Goal: Information Seeking & Learning: Learn about a topic

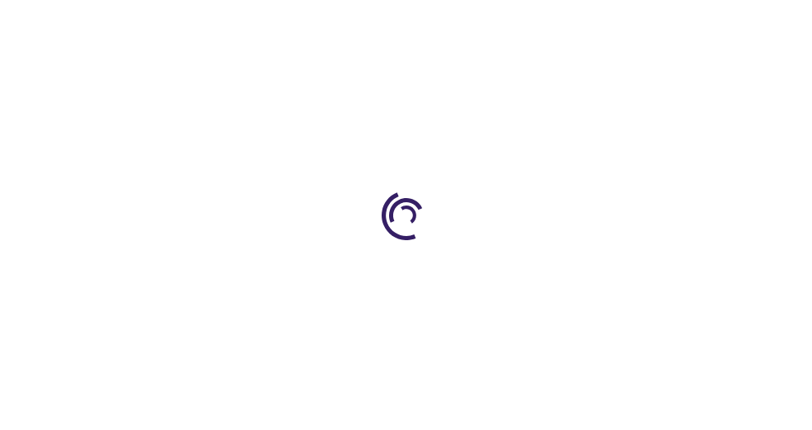
type input "0"
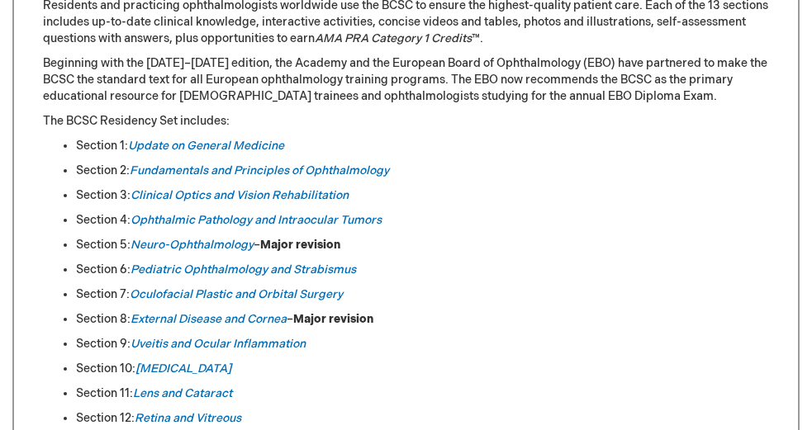
scroll to position [774, 0]
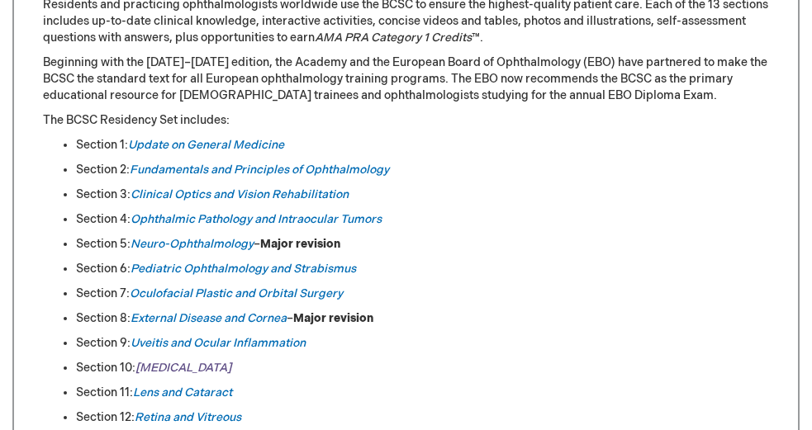
click at [159, 365] on em "[MEDICAL_DATA]" at bounding box center [183, 368] width 96 height 14
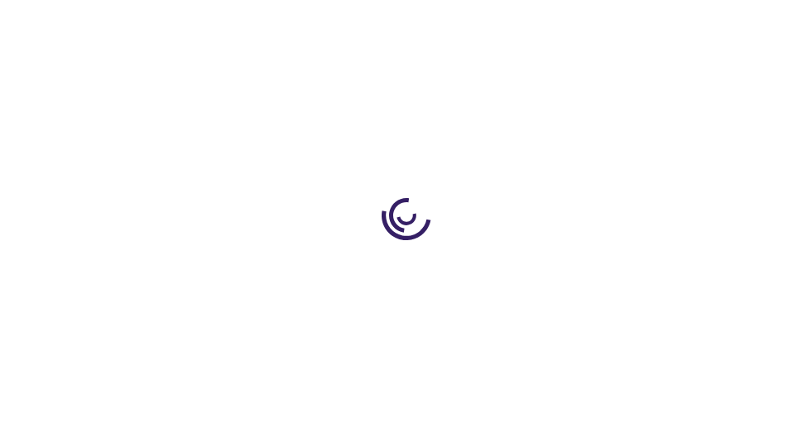
type input "0"
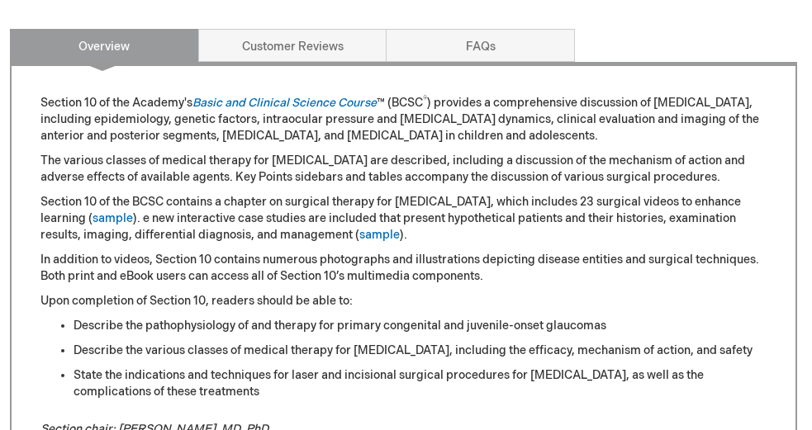
scroll to position [761, 1]
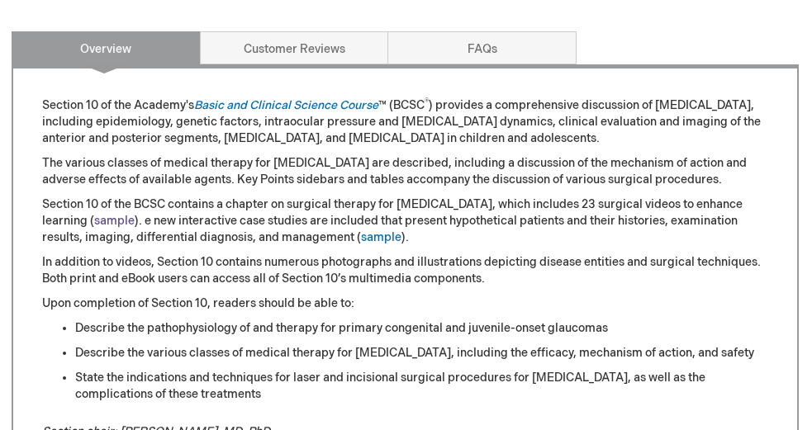
click at [94, 217] on link "sample" at bounding box center [114, 221] width 40 height 14
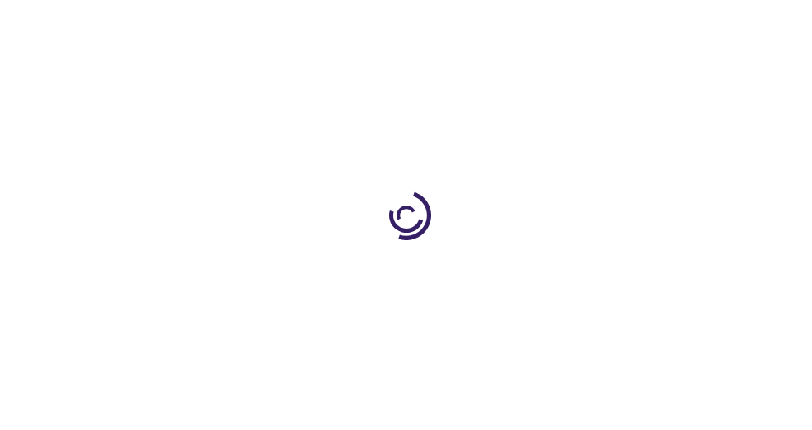
scroll to position [761, 1]
type input "0"
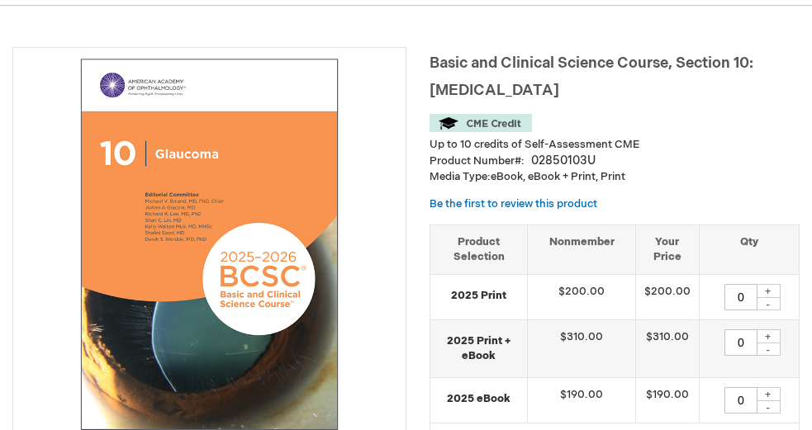
scroll to position [169, 0]
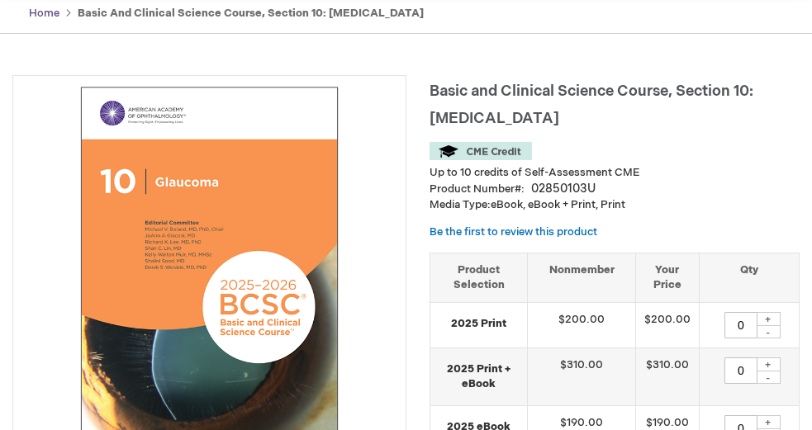
click at [48, 11] on link "Home" at bounding box center [44, 13] width 31 height 13
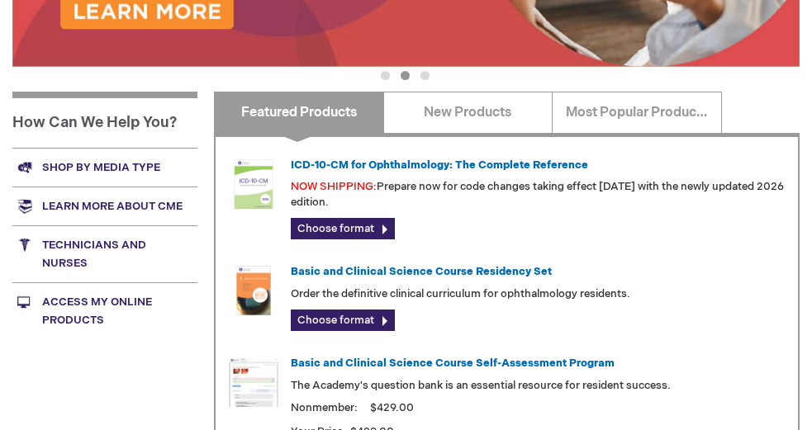
scroll to position [561, 0]
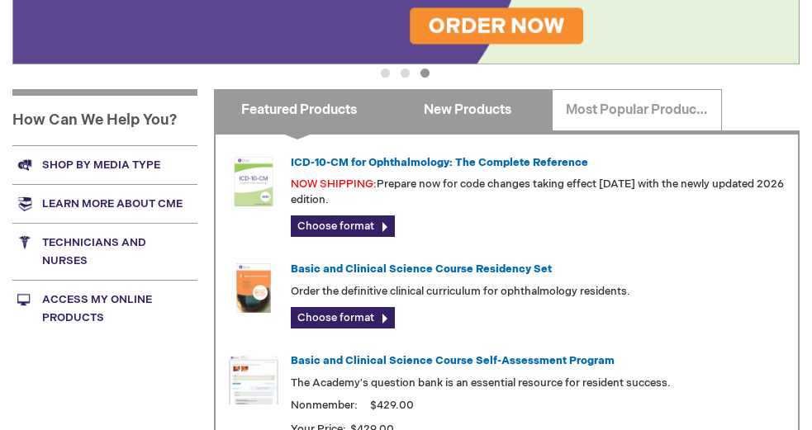
click at [460, 111] on link "New Products" at bounding box center [468, 109] width 170 height 41
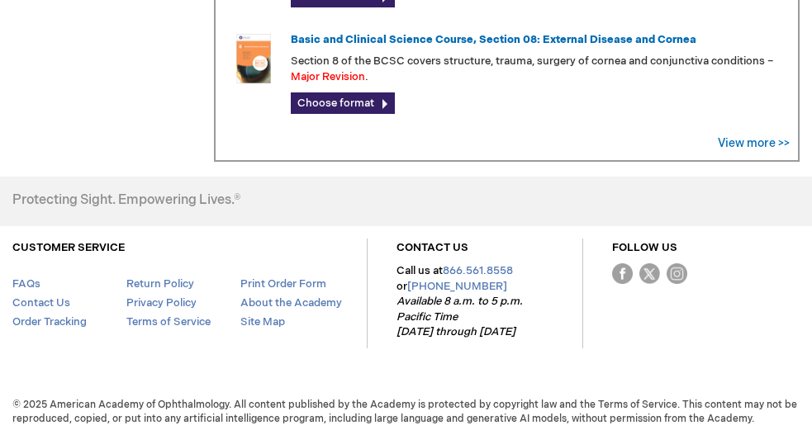
scroll to position [897, 0]
click at [760, 137] on link "View more >>" at bounding box center [753, 144] width 72 height 14
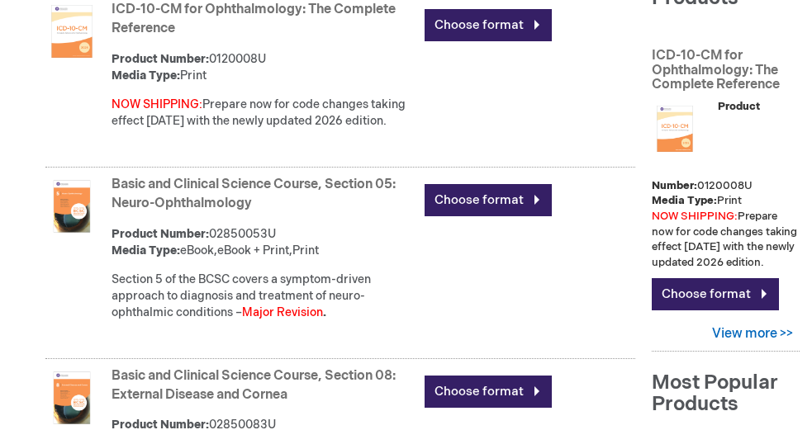
scroll to position [301, 0]
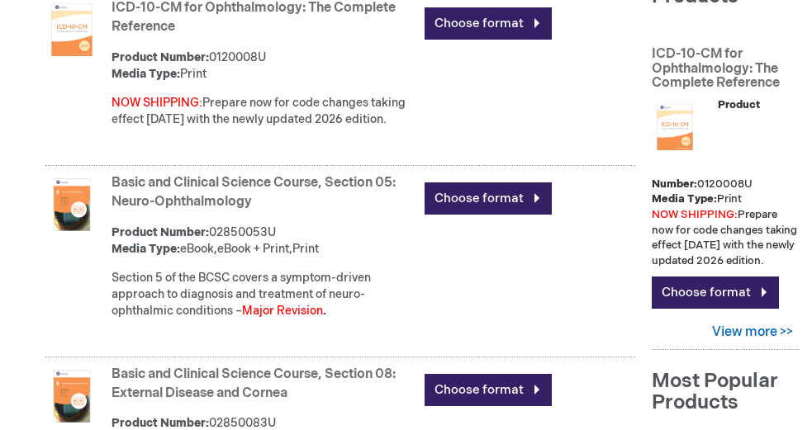
click at [214, 194] on link "Basic and Clinical Science Course, Section 05: Neuro-Ophthalmology" at bounding box center [253, 192] width 284 height 35
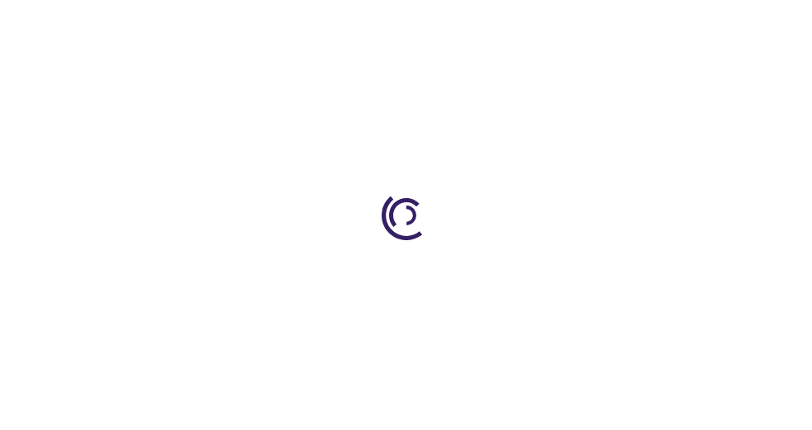
type input "0"
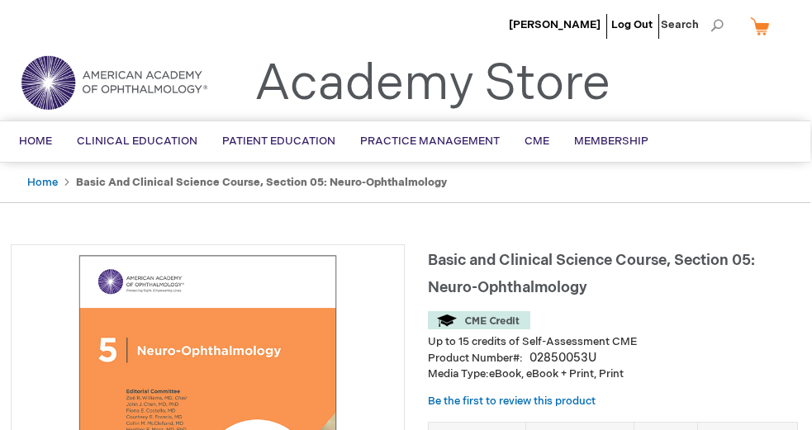
scroll to position [0, 2]
click at [576, 21] on span "[PERSON_NAME]" at bounding box center [555, 24] width 92 height 13
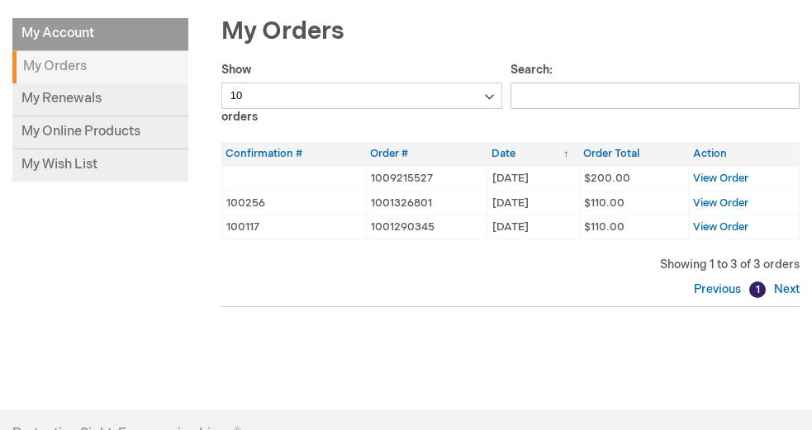
scroll to position [223, 0]
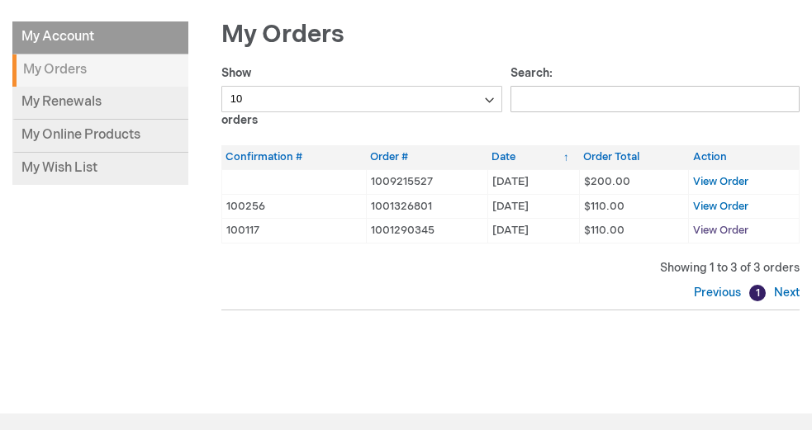
click at [721, 226] on span "View Order" at bounding box center [720, 230] width 55 height 13
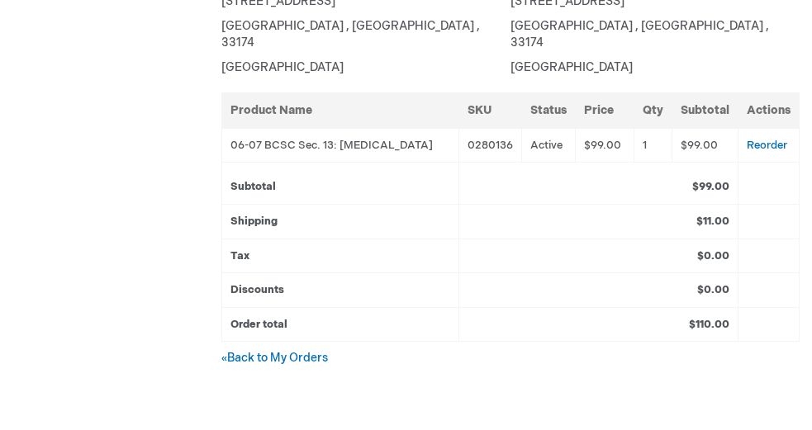
scroll to position [506, 0]
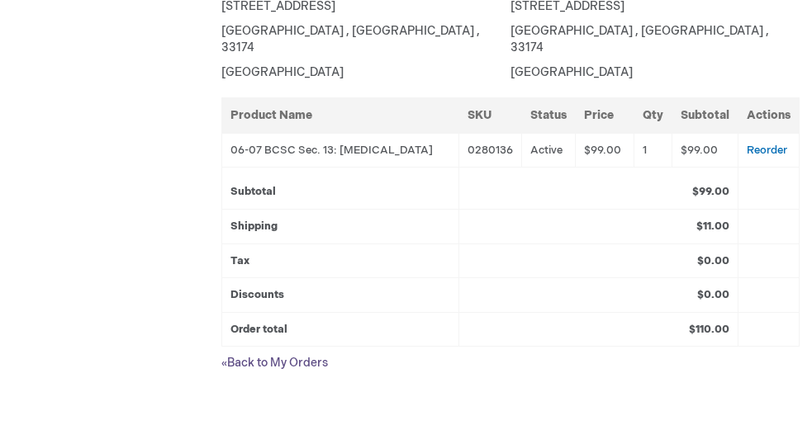
click at [291, 356] on link "« Back to My Orders" at bounding box center [274, 363] width 106 height 14
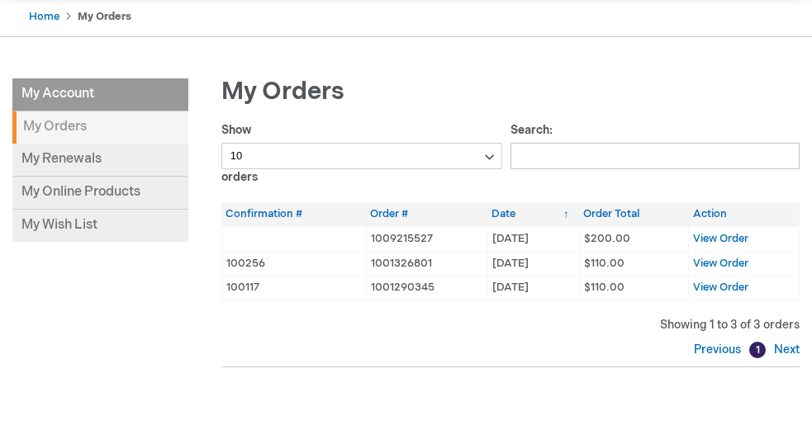
scroll to position [168, 0]
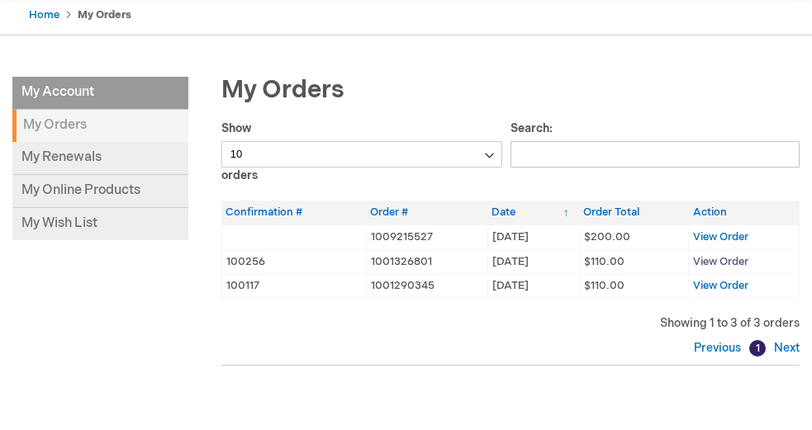
click at [719, 256] on span "View Order" at bounding box center [720, 261] width 55 height 13
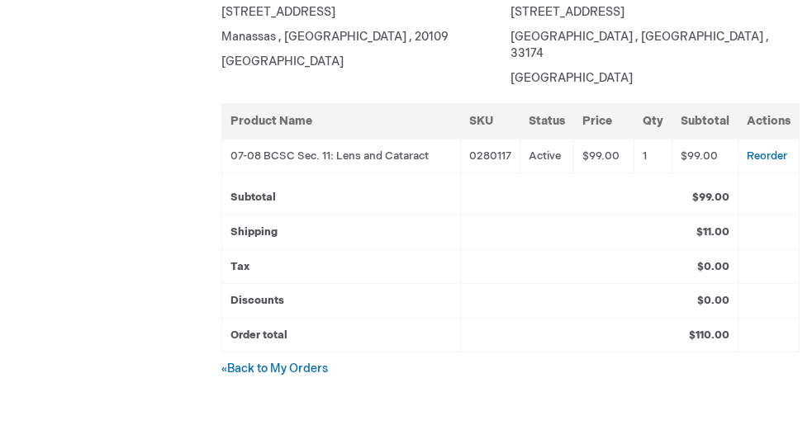
scroll to position [506, 0]
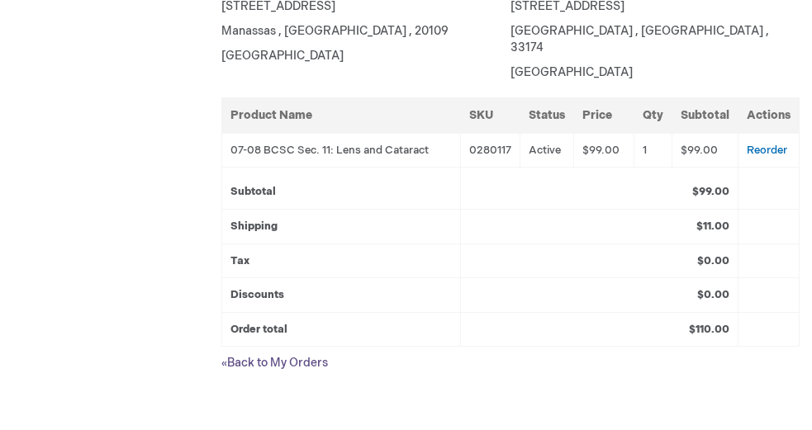
click at [303, 356] on link "« Back to My Orders" at bounding box center [274, 363] width 106 height 14
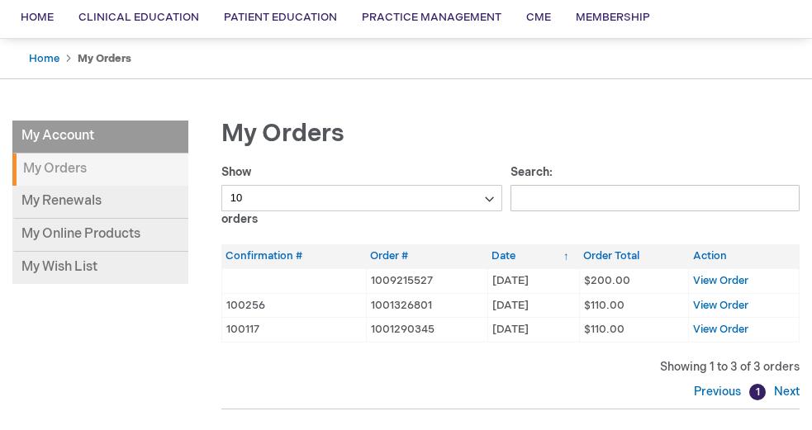
scroll to position [130, 0]
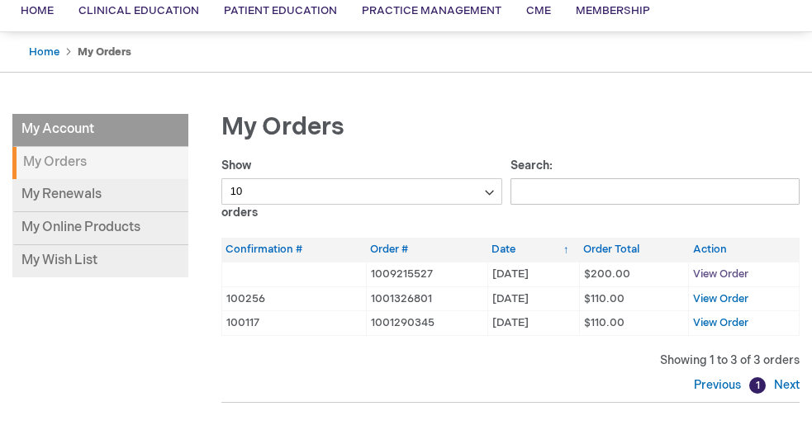
click at [712, 273] on span "View Order" at bounding box center [720, 273] width 55 height 13
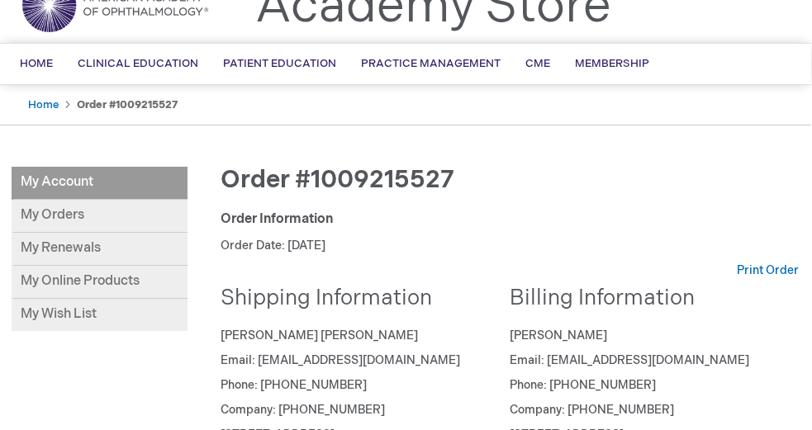
scroll to position [76, 1]
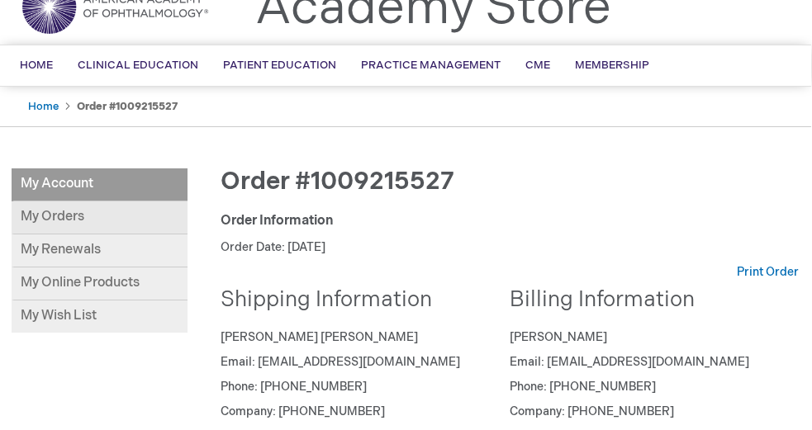
click at [69, 211] on link "My Orders" at bounding box center [100, 217] width 176 height 33
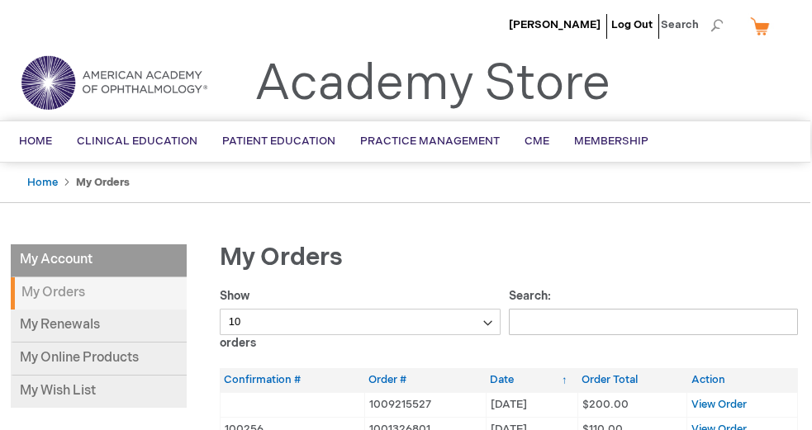
scroll to position [0, 2]
click at [36, 140] on span "Home" at bounding box center [35, 141] width 33 height 13
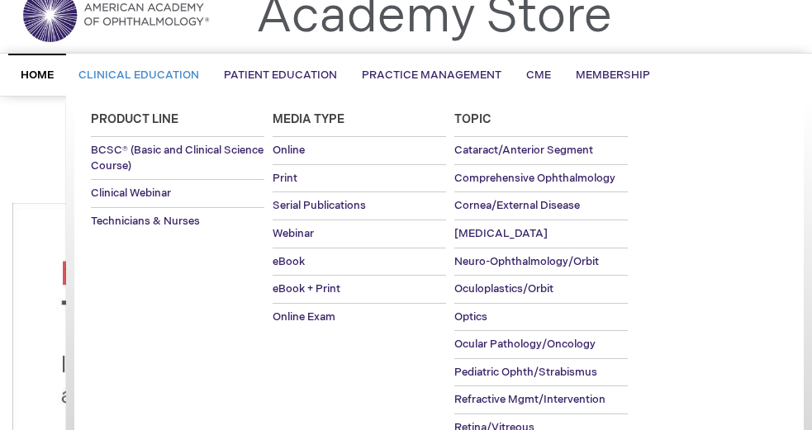
scroll to position [63, 0]
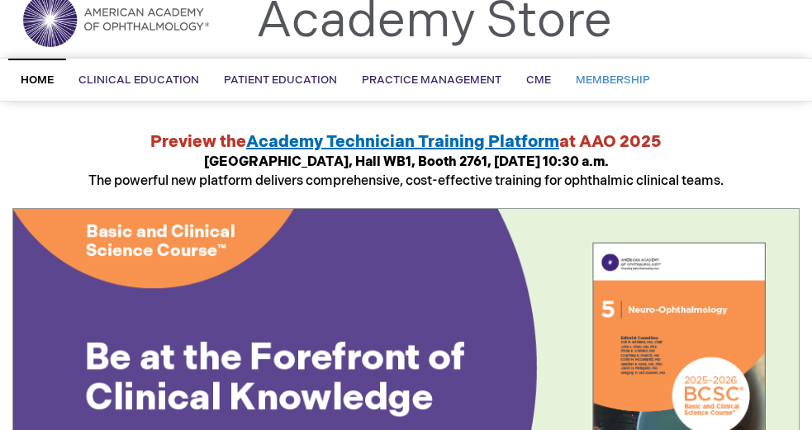
click at [580, 83] on span "Membership" at bounding box center [612, 79] width 74 height 13
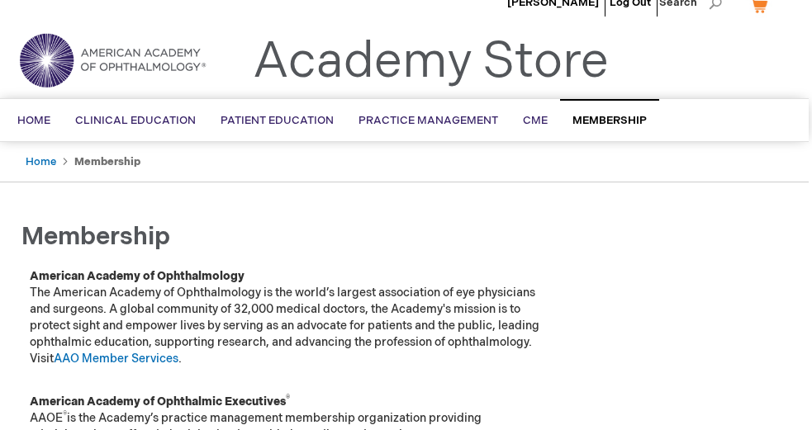
scroll to position [10, 3]
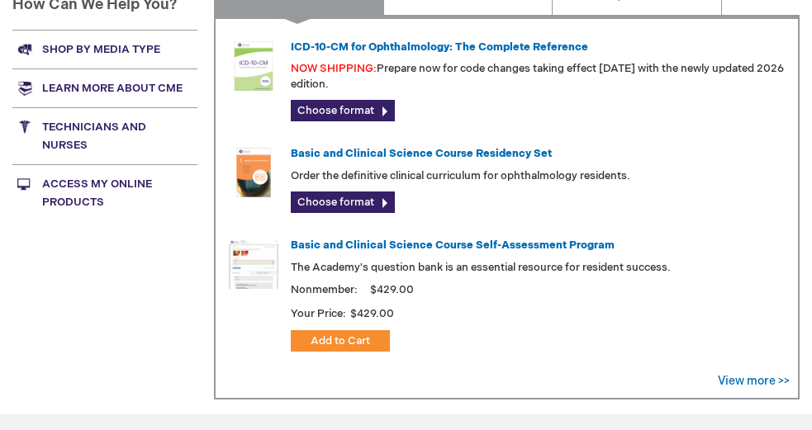
scroll to position [679, 0]
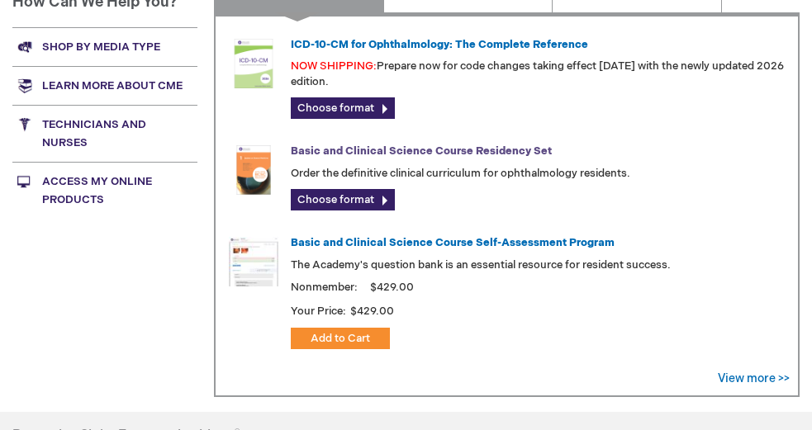
click at [390, 144] on link "Basic and Clinical Science Course Residency Set" at bounding box center [421, 150] width 261 height 13
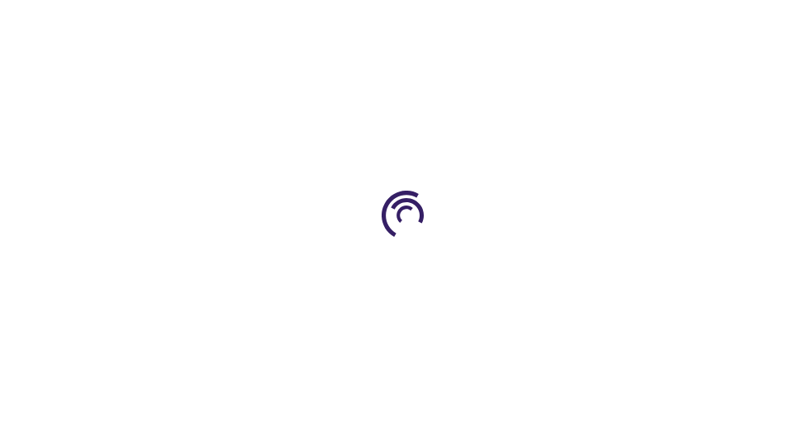
type input "0"
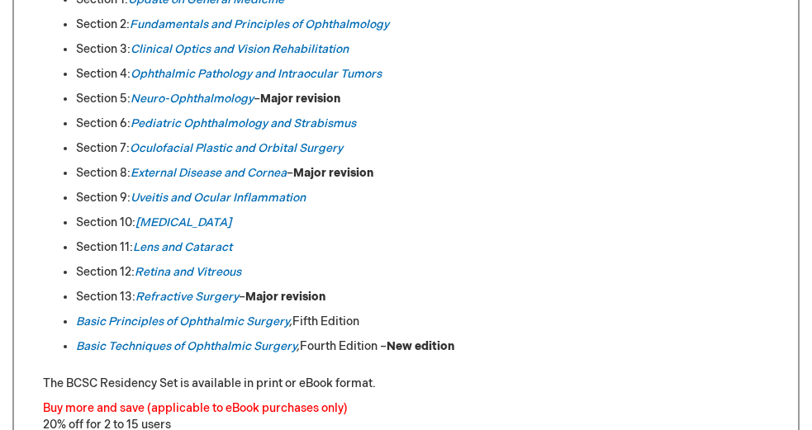
scroll to position [925, 0]
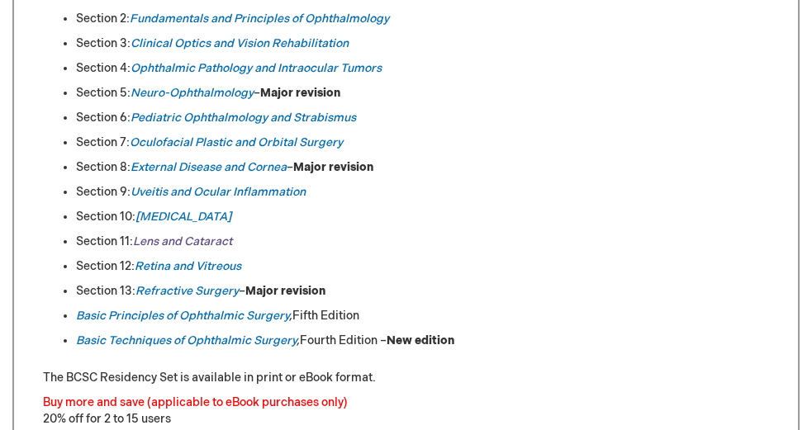
click at [172, 240] on em "Lens and Cataract" at bounding box center [182, 241] width 99 height 14
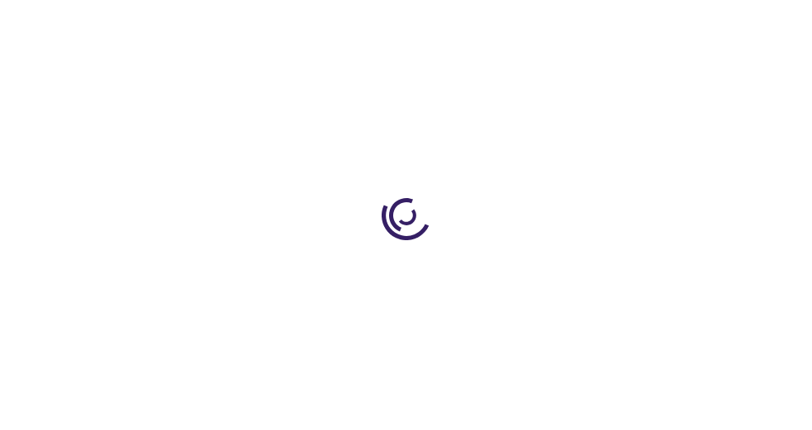
type input "0"
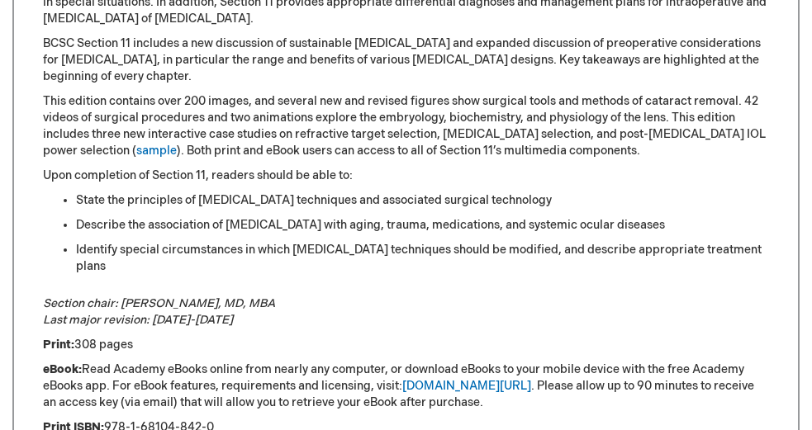
scroll to position [901, 0]
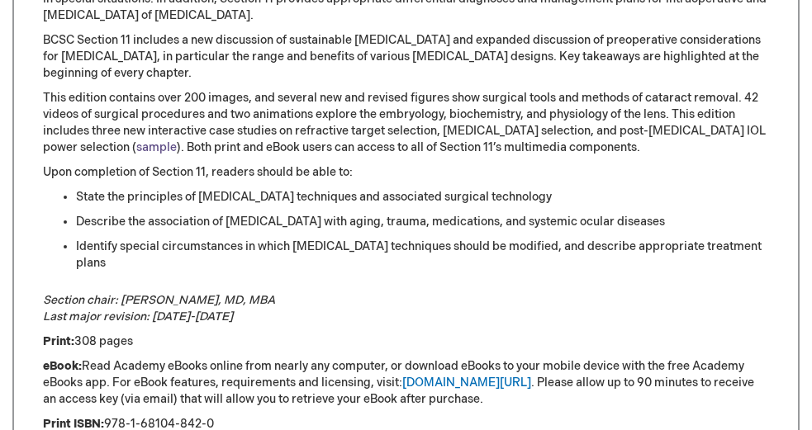
click at [136, 144] on link "sample" at bounding box center [156, 147] width 40 height 14
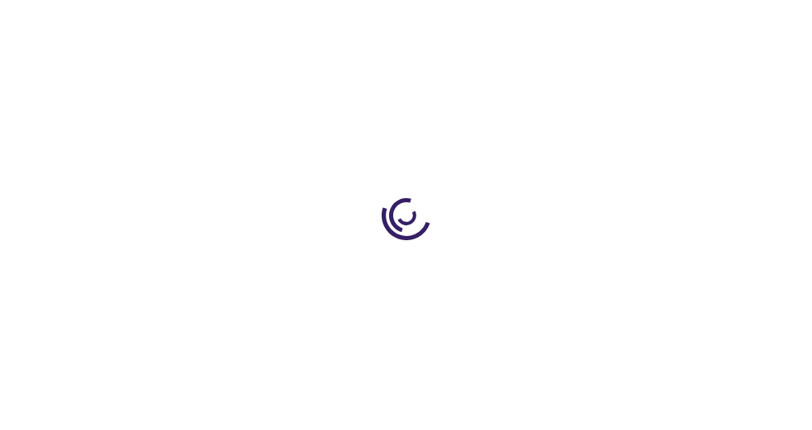
type input "0"
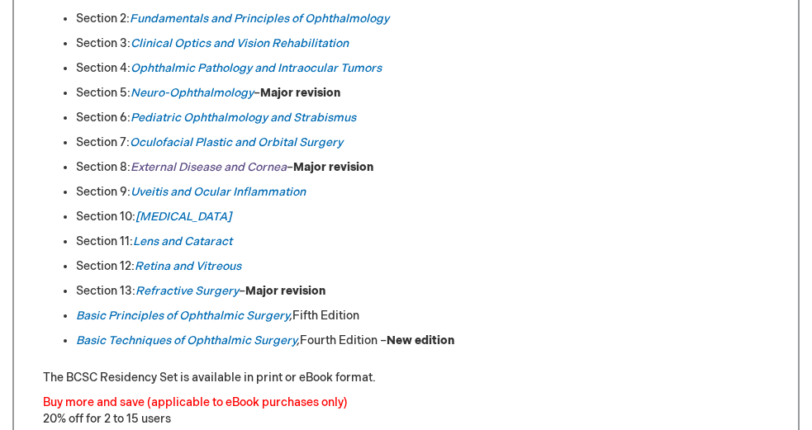
click at [197, 165] on link "External Disease and Cornea" at bounding box center [208, 167] width 156 height 14
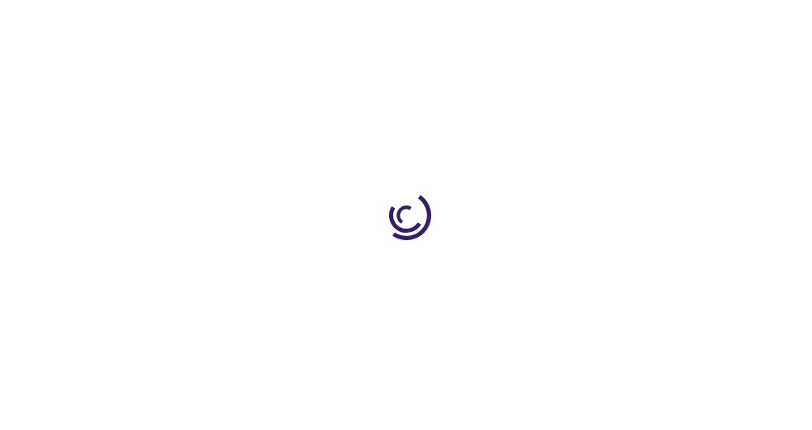
type input "0"
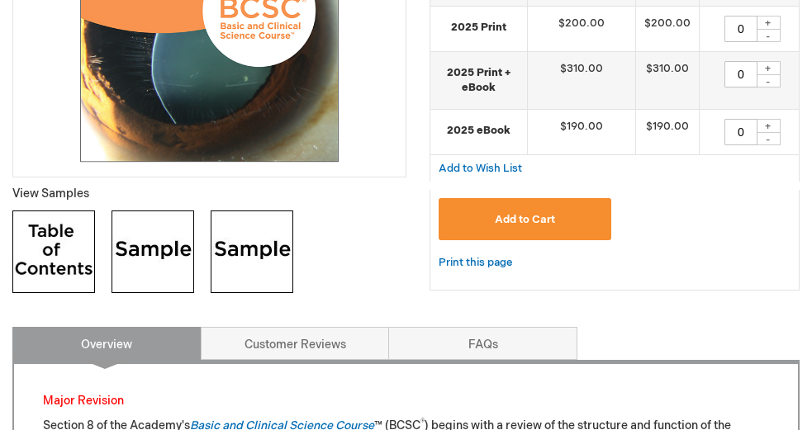
scroll to position [467, 0]
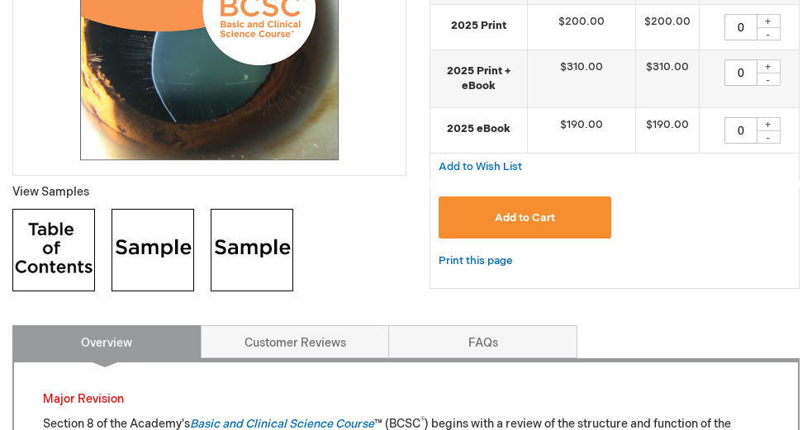
click at [258, 257] on img at bounding box center [252, 250] width 83 height 83
